Goal: Task Accomplishment & Management: Use online tool/utility

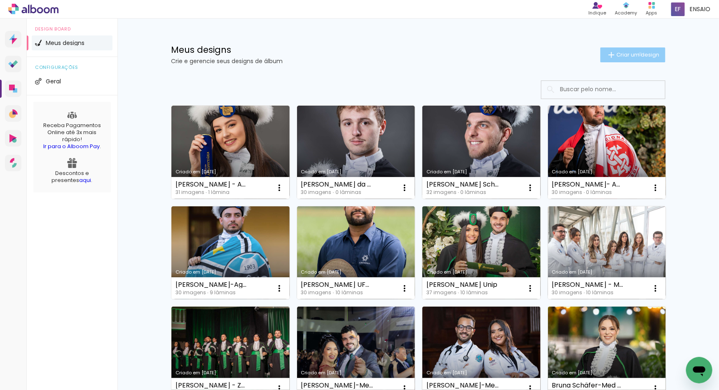
click at [636, 54] on span "Criar um design" at bounding box center [638, 54] width 43 height 5
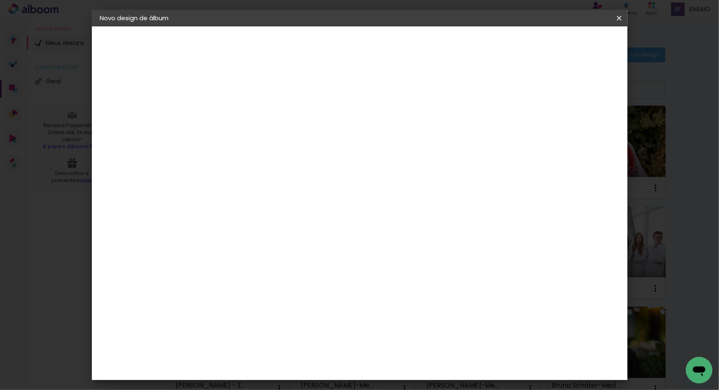
click at [235, 110] on input at bounding box center [235, 110] width 0 height 13
type input "gaggag"
click at [319, 39] on paper-button "Avançar" at bounding box center [299, 44] width 40 height 14
click at [298, 157] on input at bounding box center [255, 157] width 83 height 10
type input "sch"
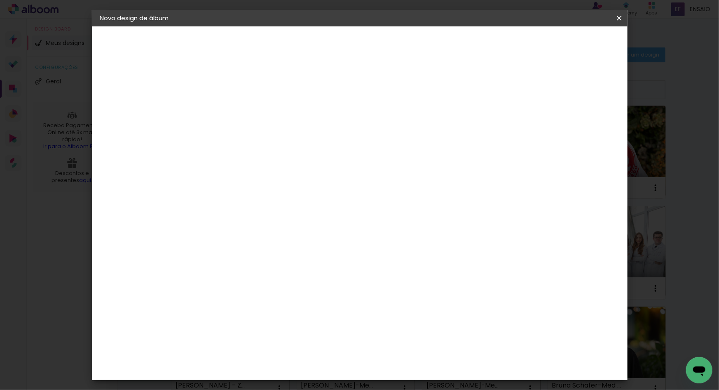
type paper-input "sch"
click at [284, 179] on paper-item "Schlosser" at bounding box center [247, 186] width 73 height 18
click at [0, 0] on slot "Avançar" at bounding box center [0, 0] width 0 height 0
click at [325, 39] on paper-button "Voltar" at bounding box center [307, 44] width 33 height 14
click at [622, 16] on iron-icon at bounding box center [620, 18] width 10 height 8
